Goal: Task Accomplishment & Management: Complete application form

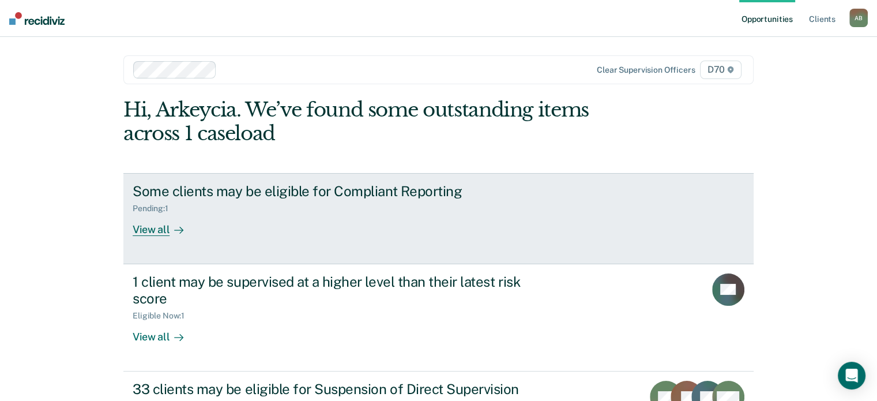
click at [139, 232] on div "View all" at bounding box center [165, 224] width 65 height 22
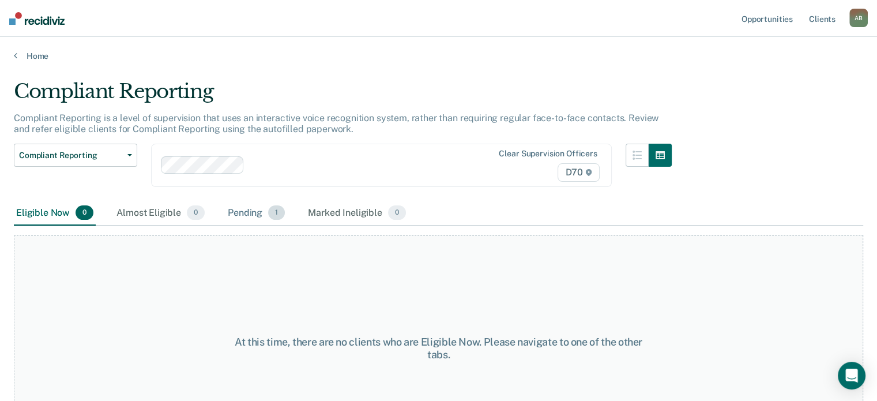
click at [235, 211] on div "Pending 1" at bounding box center [256, 213] width 62 height 25
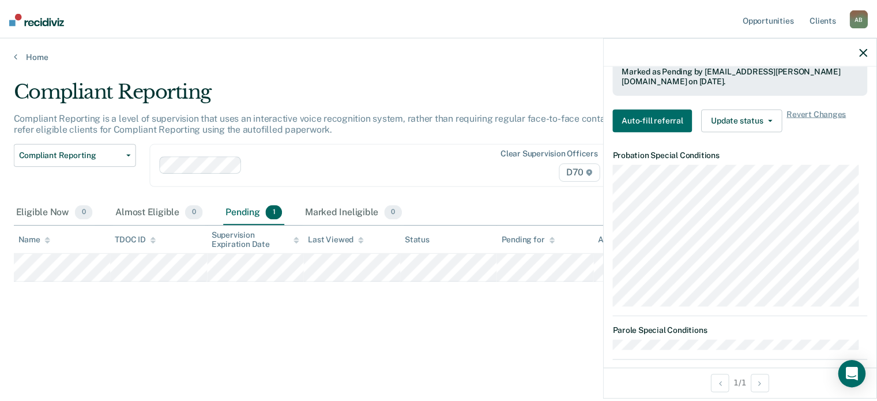
scroll to position [288, 0]
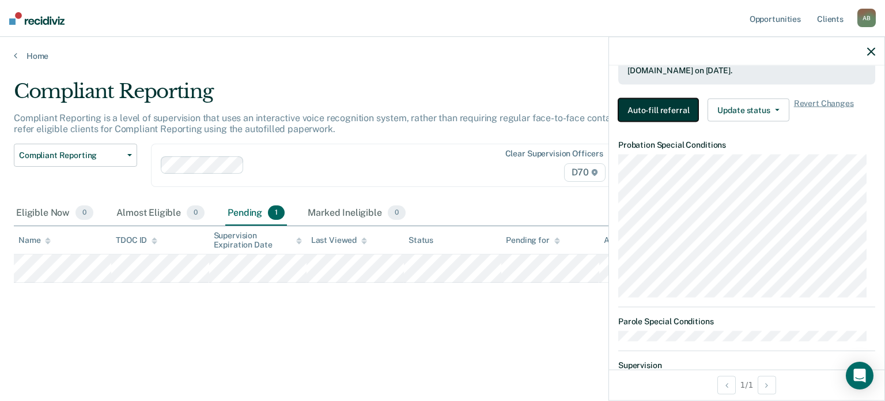
click at [658, 111] on button "Auto-fill referral" at bounding box center [659, 109] width 80 height 23
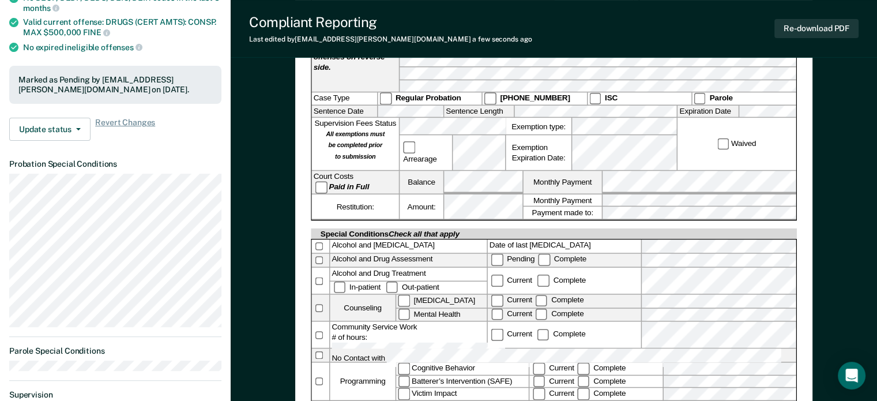
scroll to position [288, 0]
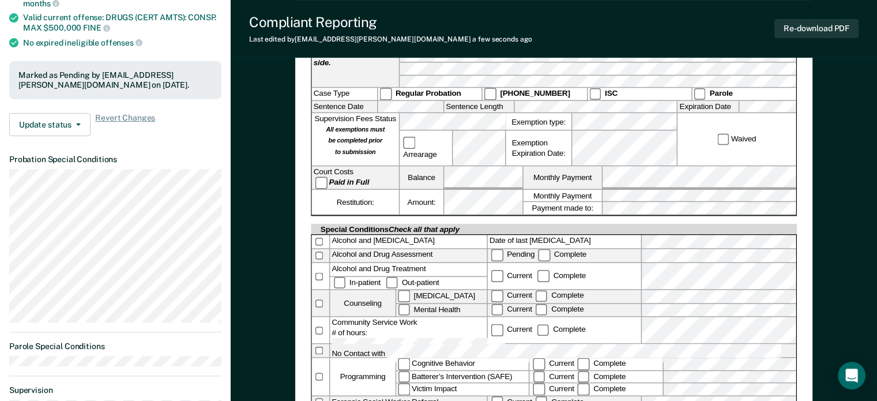
click at [589, 235] on label "Date of last [MEDICAL_DATA]" at bounding box center [564, 241] width 153 height 13
click at [593, 235] on label "Date of last [MEDICAL_DATA]" at bounding box center [564, 241] width 153 height 13
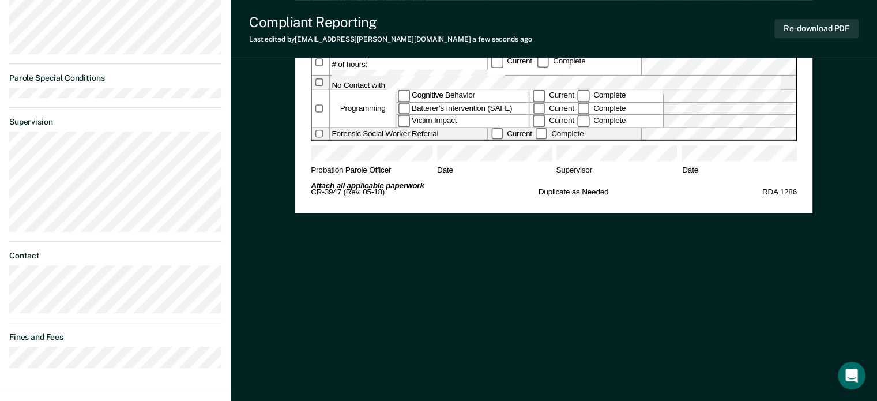
scroll to position [536, 0]
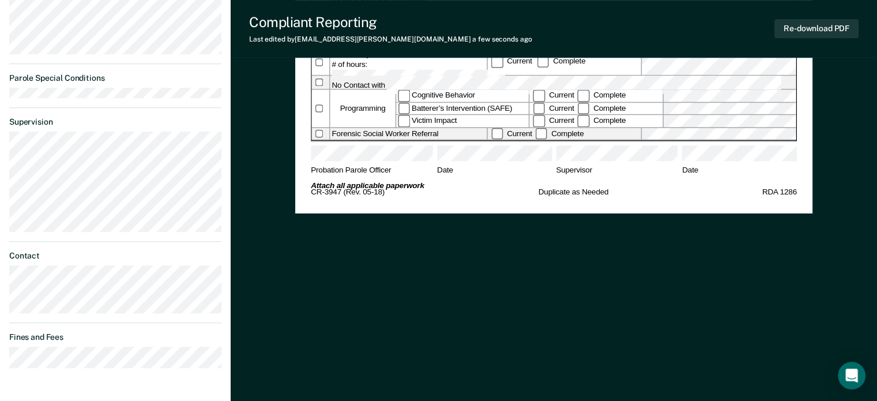
scroll to position [576, 0]
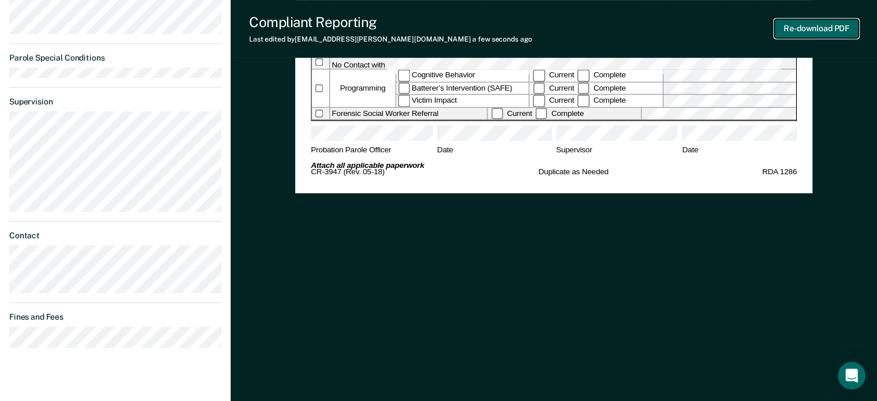
click at [827, 30] on button "Re-download PDF" at bounding box center [816, 28] width 84 height 19
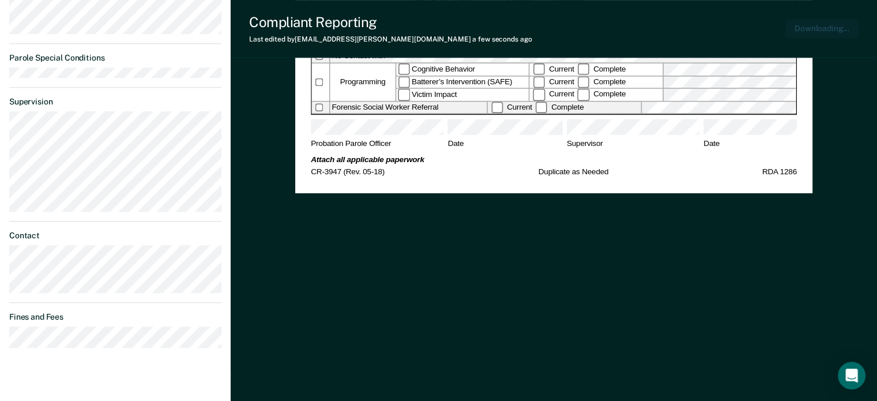
scroll to position [0, 0]
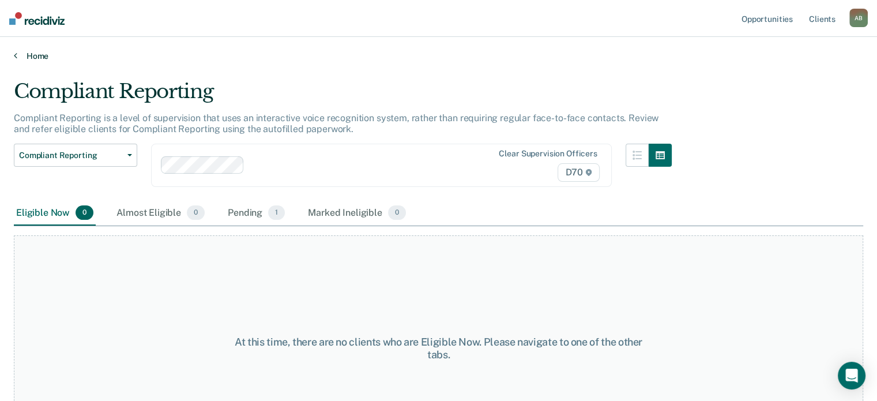
click at [39, 51] on link "Home" at bounding box center [438, 56] width 849 height 10
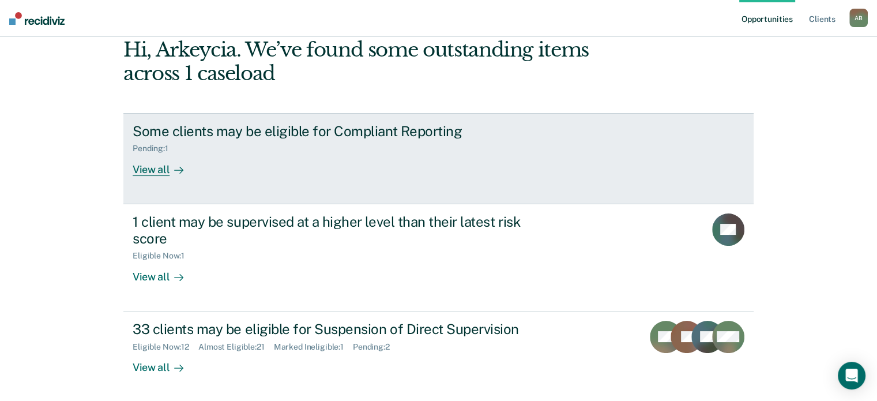
scroll to position [106, 0]
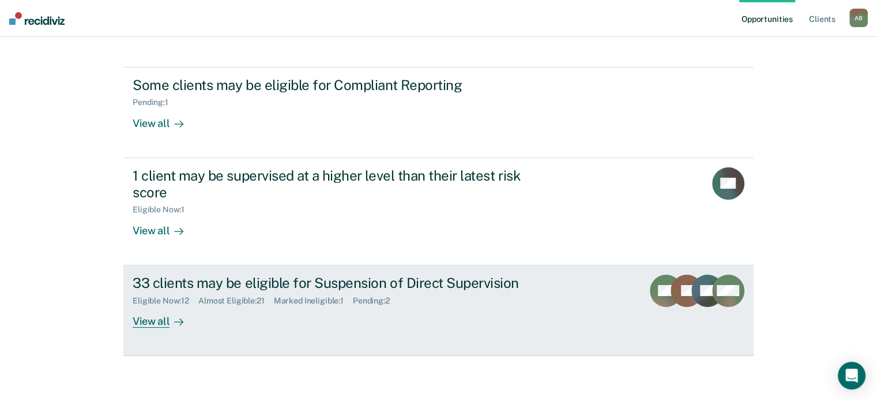
click at [376, 292] on div "Eligible Now : 12 Almost Eligible : 21 Marked Ineligible : 1 Pending : 2" at bounding box center [335, 298] width 405 height 14
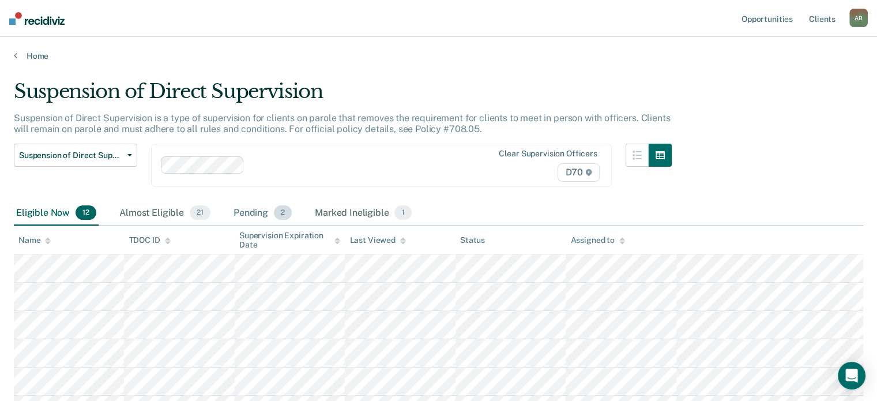
click at [267, 212] on div "Pending 2" at bounding box center [262, 213] width 63 height 25
